Goal: Transaction & Acquisition: Purchase product/service

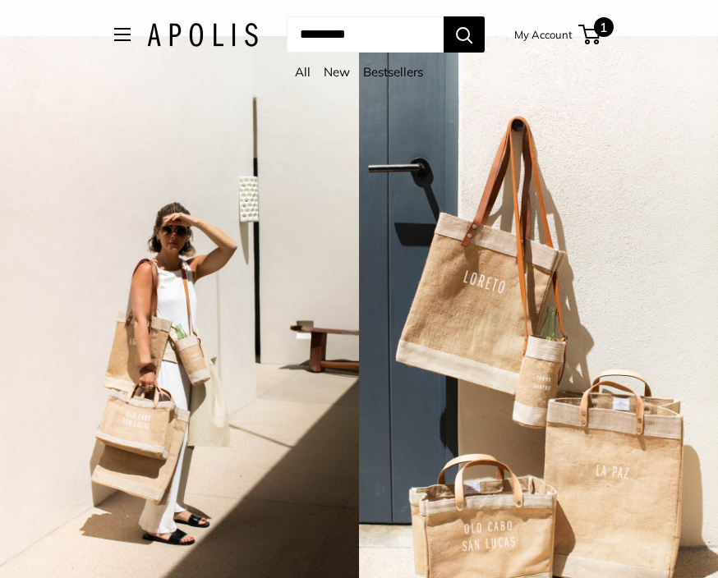
click at [613, 23] on span "1" at bounding box center [604, 27] width 20 height 20
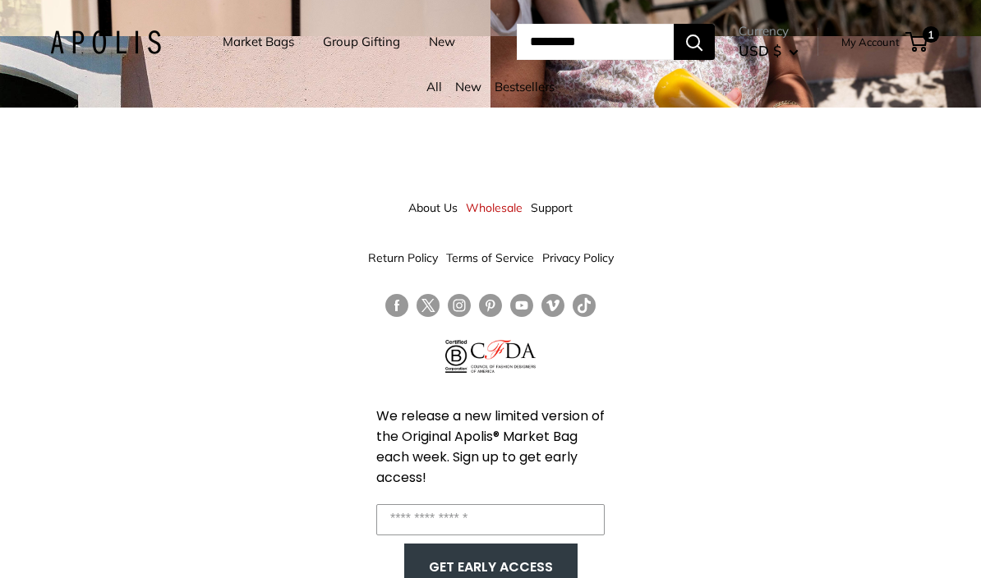
click at [907, 252] on div "About Us Wholesale Support Return Policy Terms of Service Privacy Policy We rel…" at bounding box center [490, 397] width 981 height 578
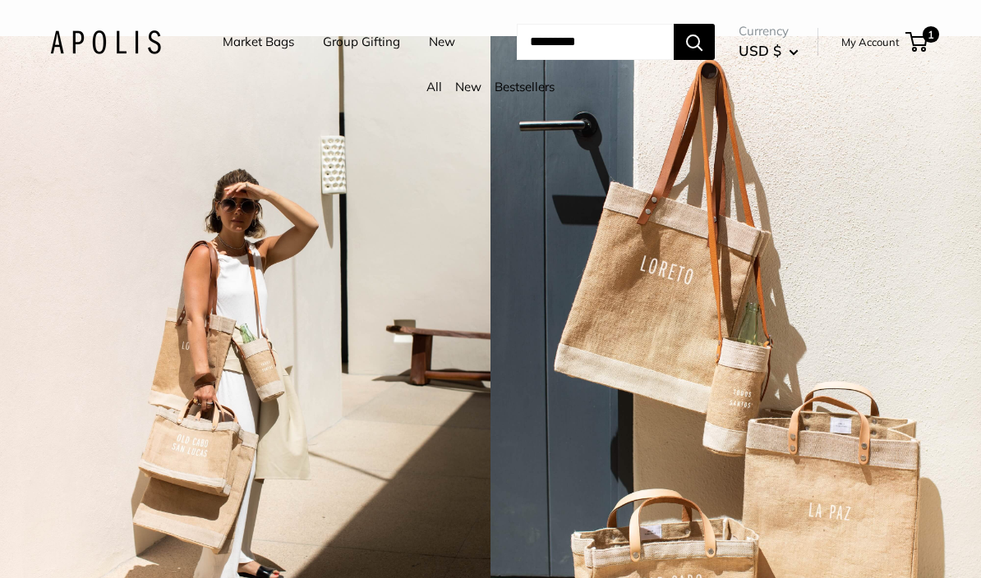
click at [472, 86] on link "New" at bounding box center [468, 87] width 26 height 16
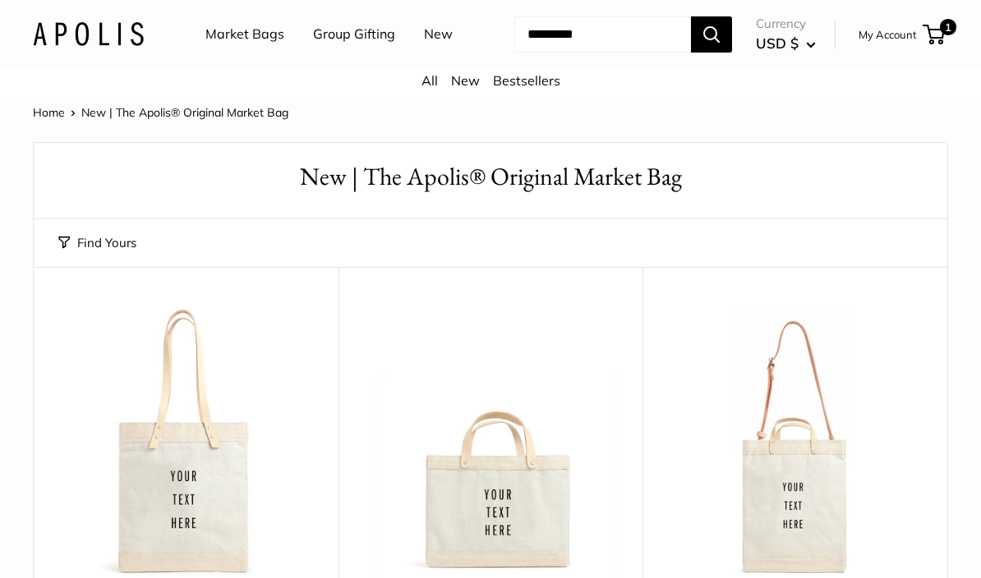
click at [434, 89] on link "All" at bounding box center [429, 80] width 16 height 16
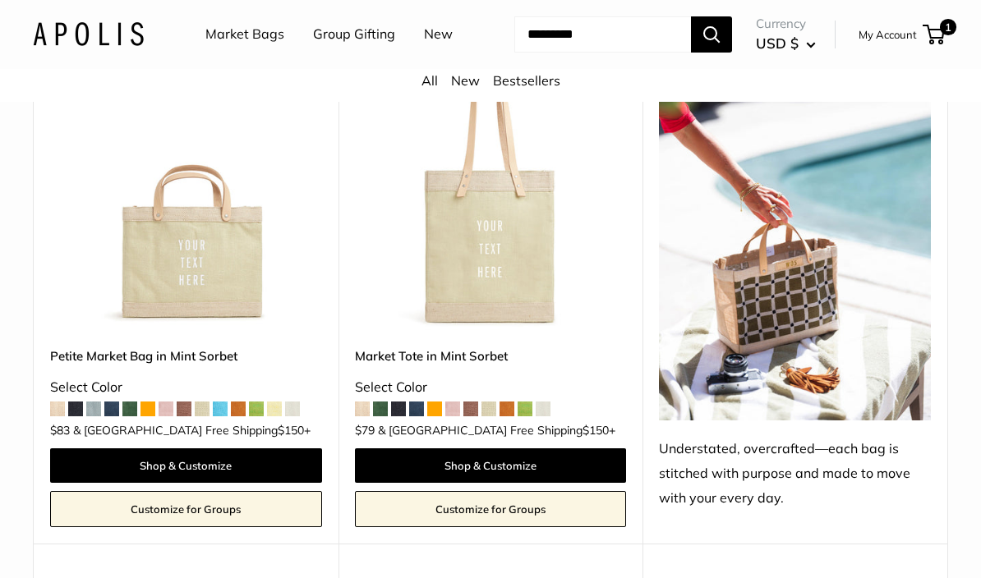
scroll to position [1368, 0]
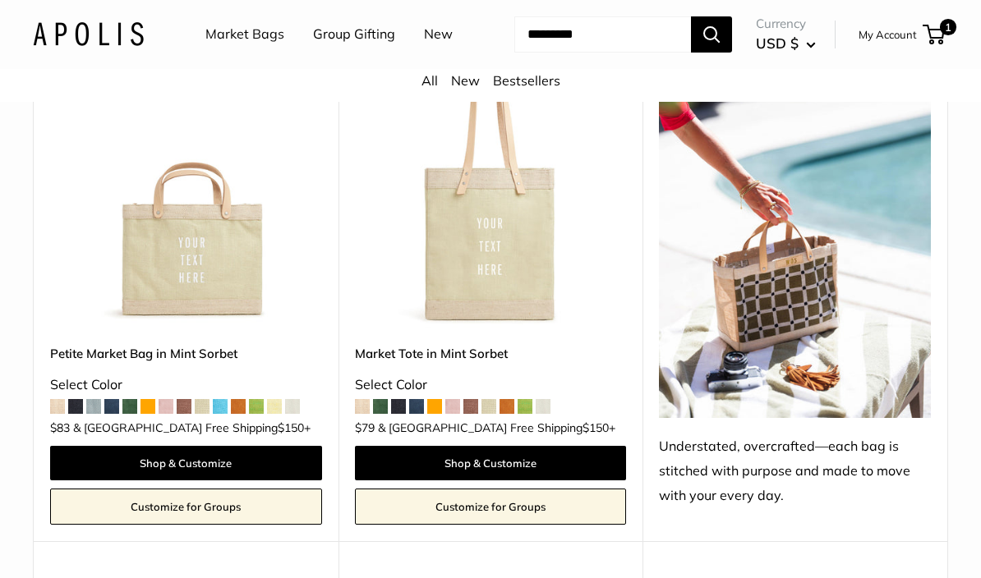
click at [803, 347] on img at bounding box center [795, 237] width 272 height 362
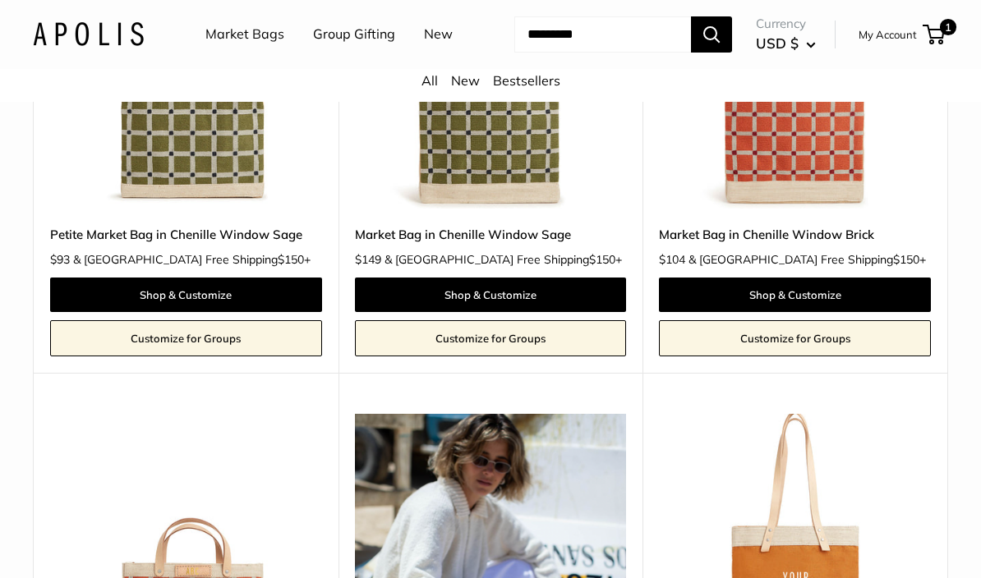
scroll to position [2014, 0]
click at [829, 206] on img at bounding box center [795, 73] width 272 height 272
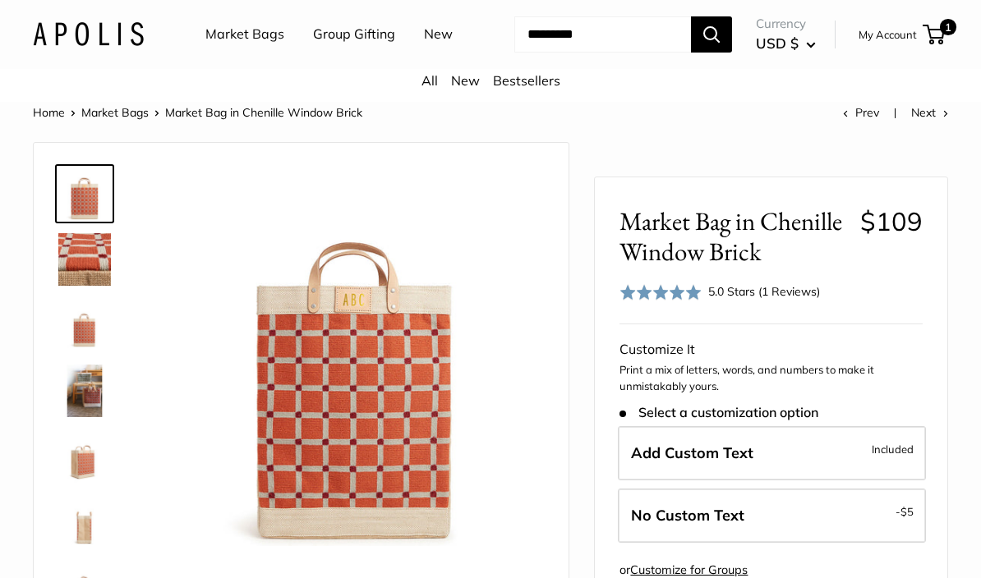
click at [92, 286] on img at bounding box center [84, 259] width 53 height 53
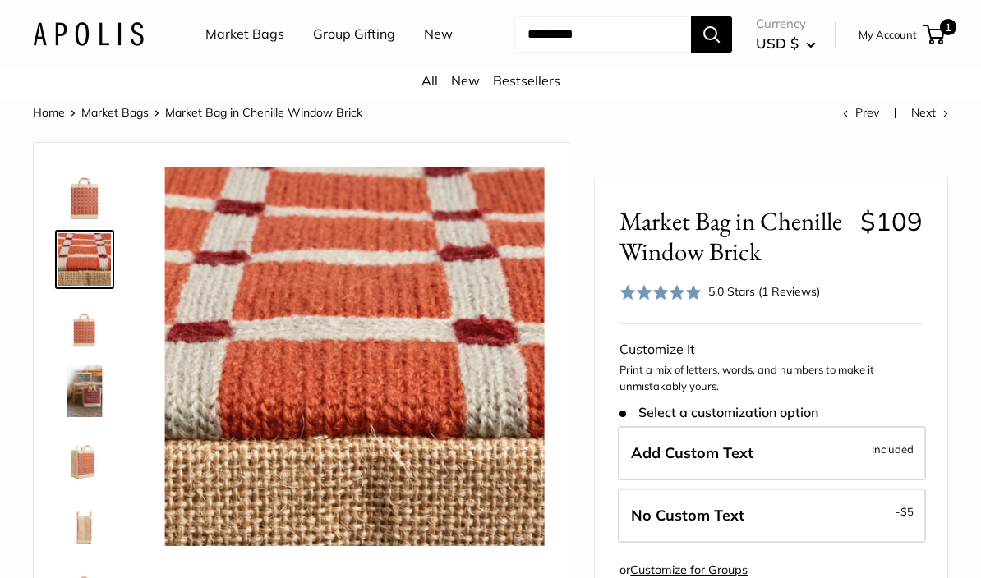
click at [88, 220] on img at bounding box center [84, 194] width 53 height 53
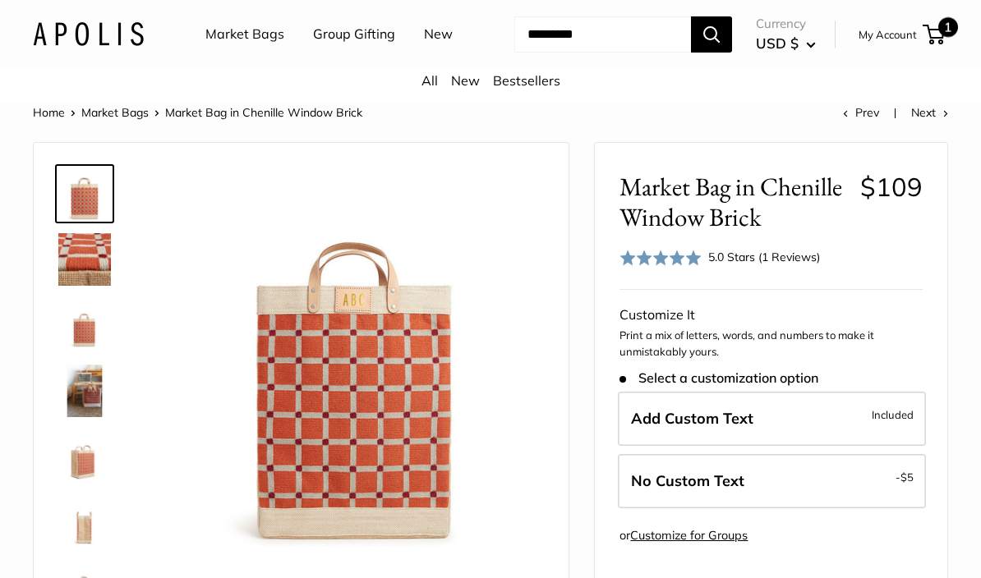
click at [948, 37] on span "1" at bounding box center [948, 27] width 20 height 20
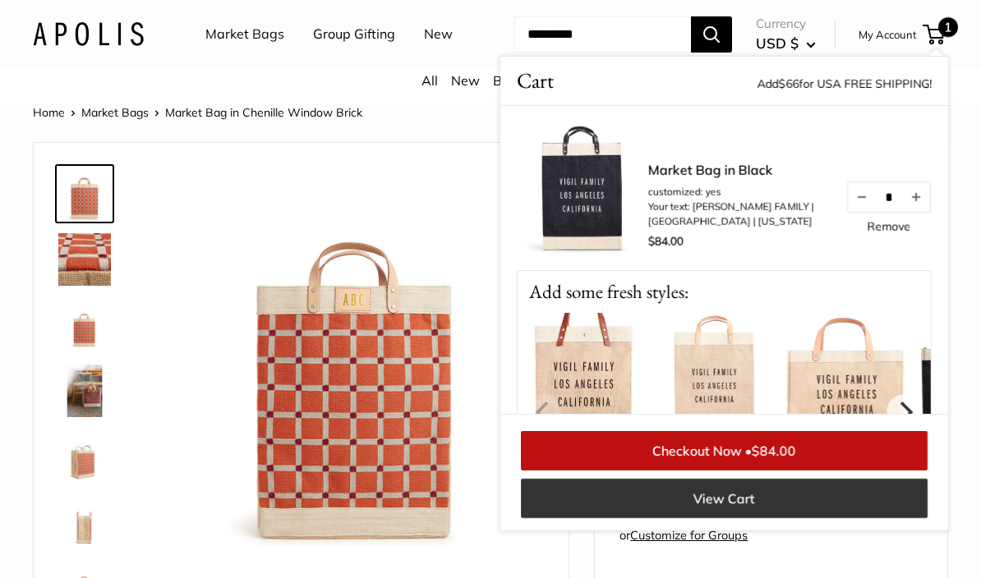
click at [849, 518] on link "View Cart" at bounding box center [724, 498] width 406 height 39
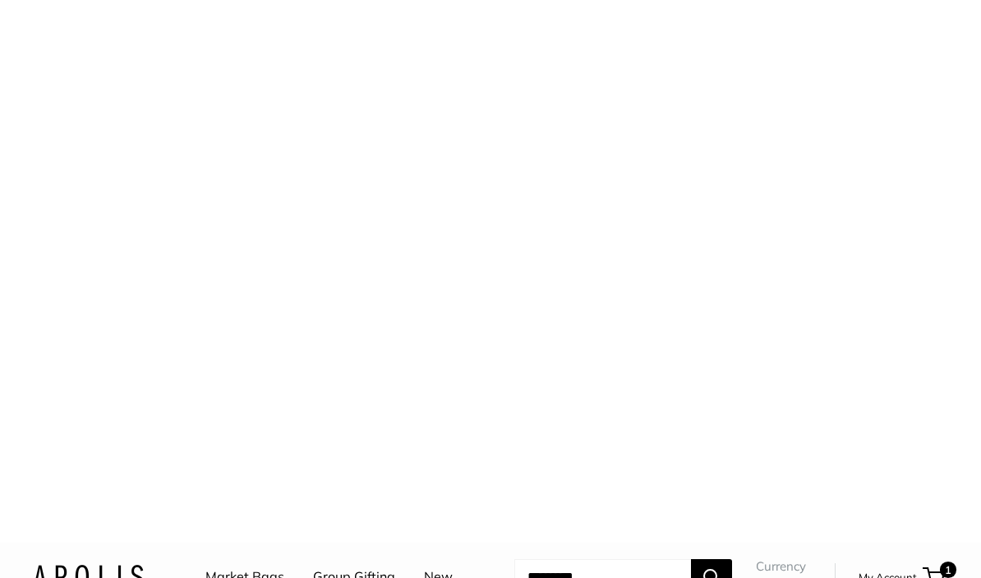
scroll to position [951, 0]
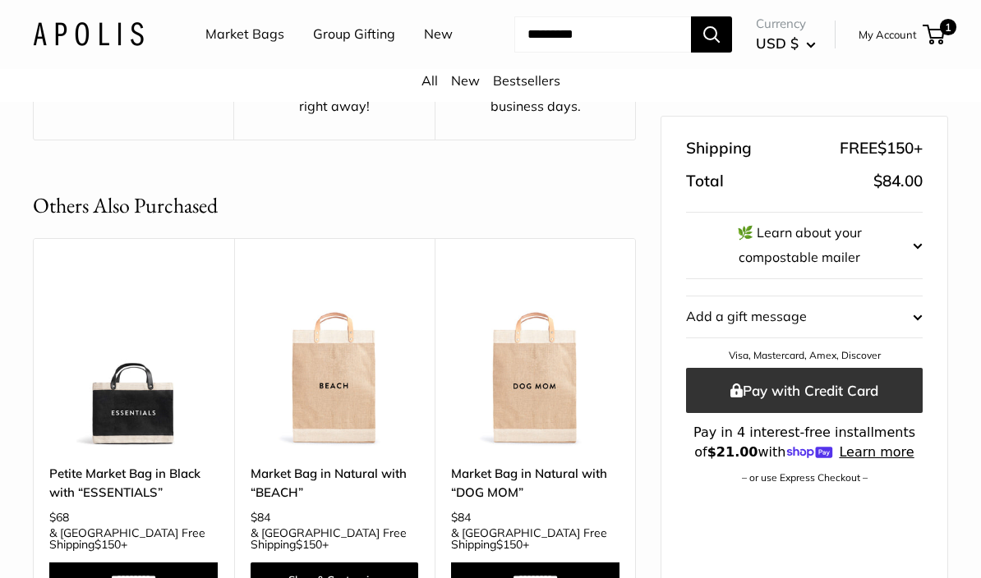
click at [889, 367] on button "Pay with Credit Card" at bounding box center [804, 389] width 237 height 45
